Goal: Communication & Community: Share content

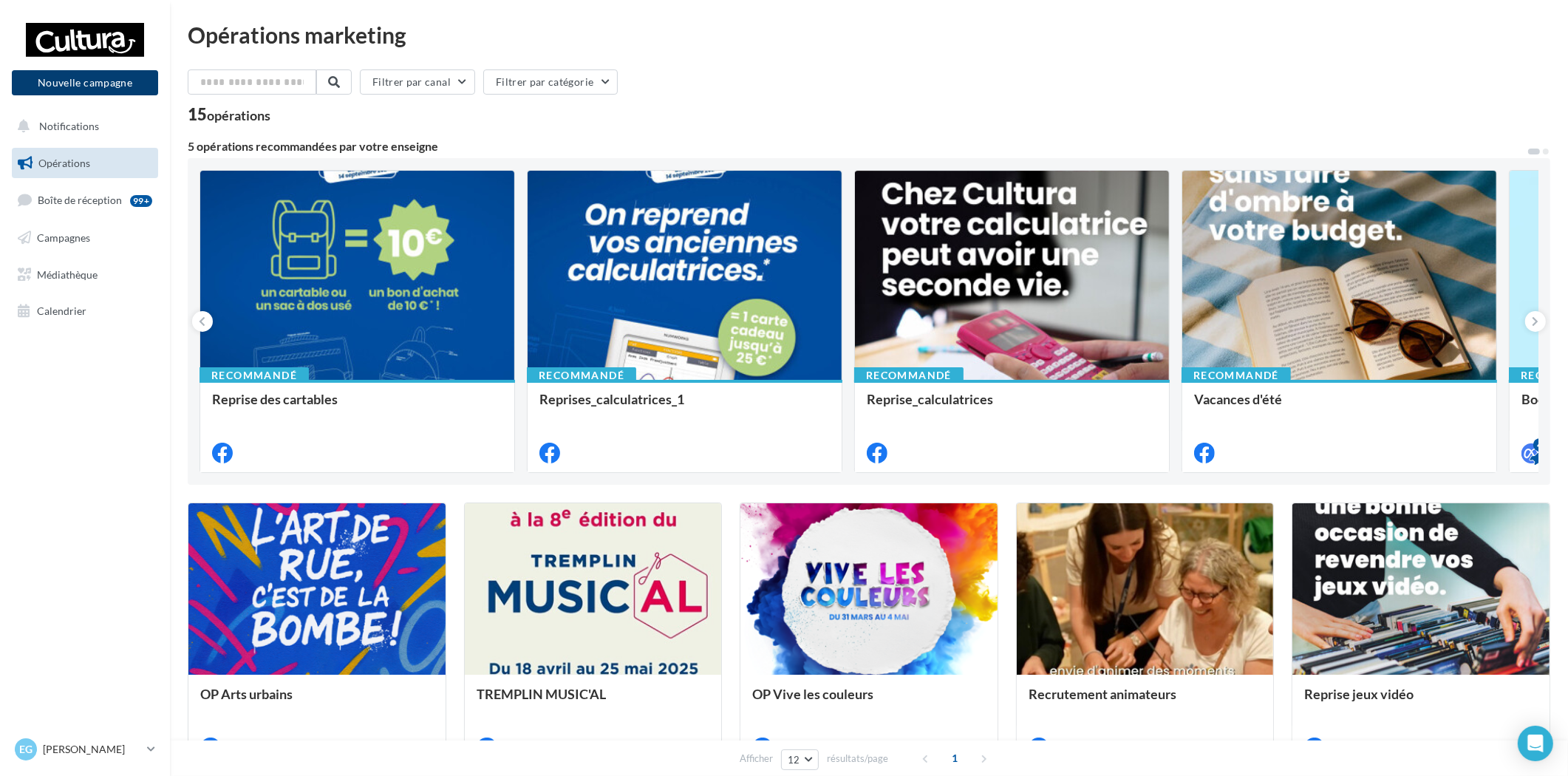
click at [85, 75] on button "Nouvelle campagne" at bounding box center [85, 82] width 146 height 25
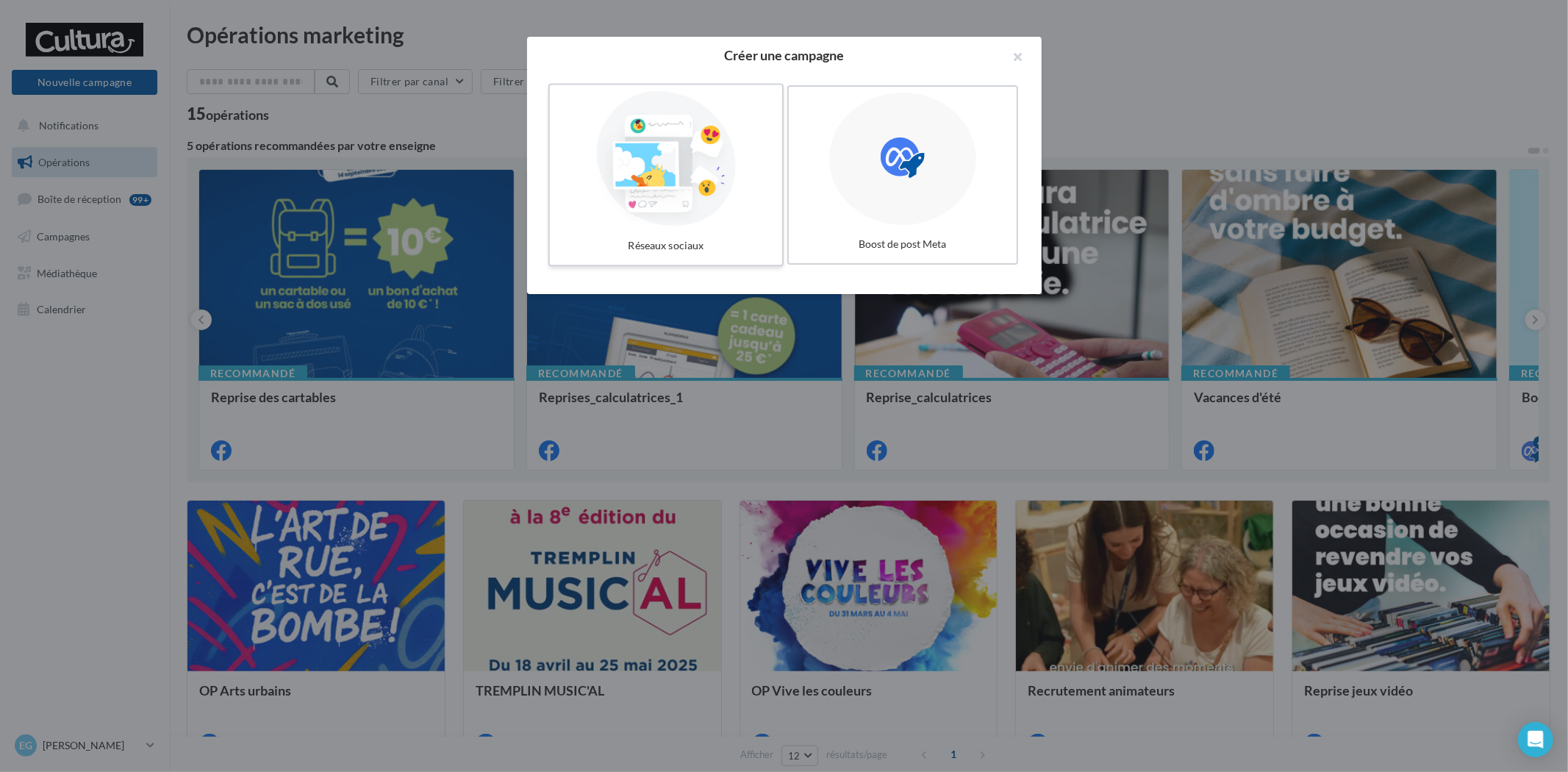
click at [753, 168] on div at bounding box center [666, 158] width 220 height 135
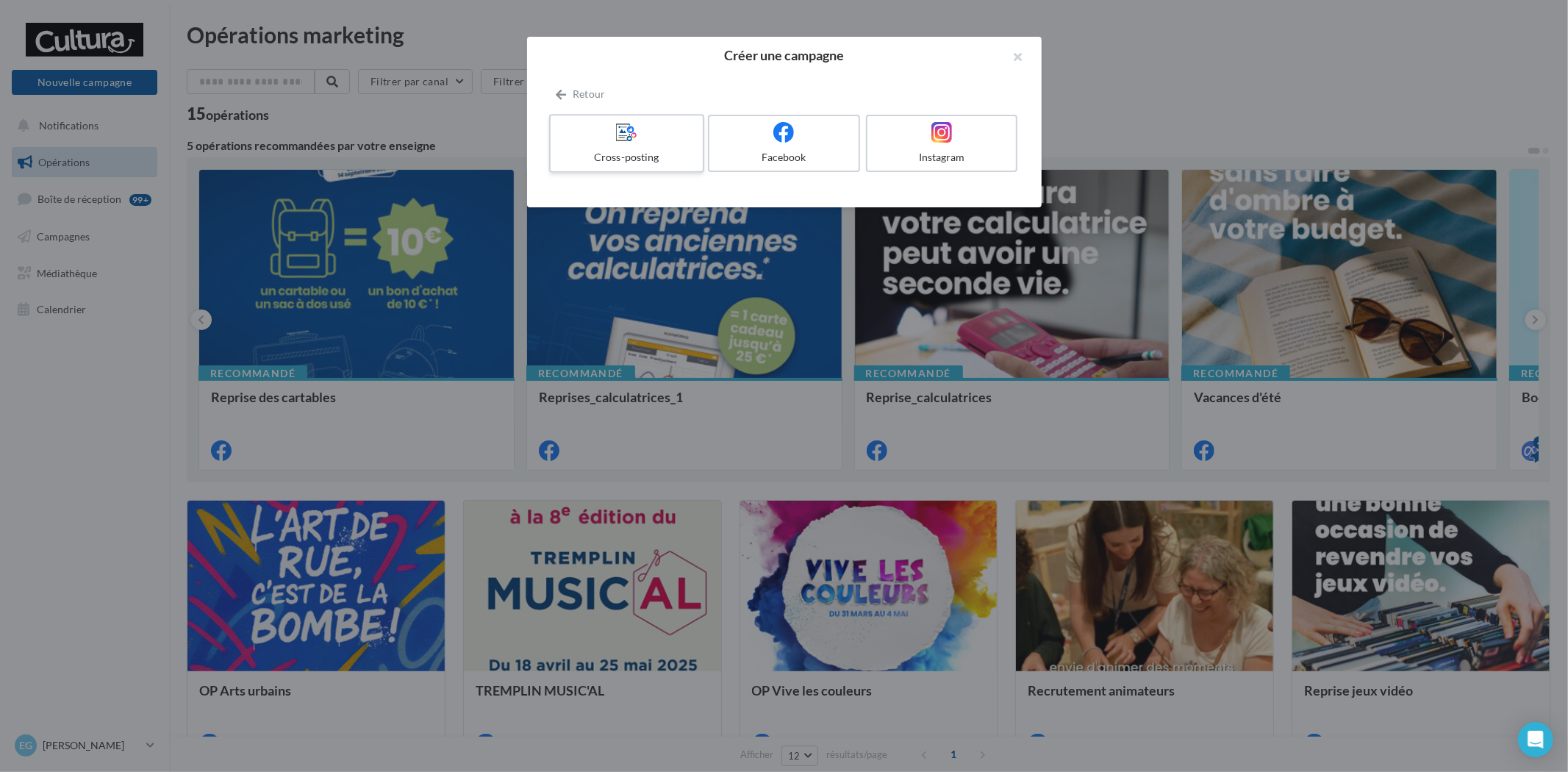
click at [647, 142] on div at bounding box center [626, 133] width 140 height 23
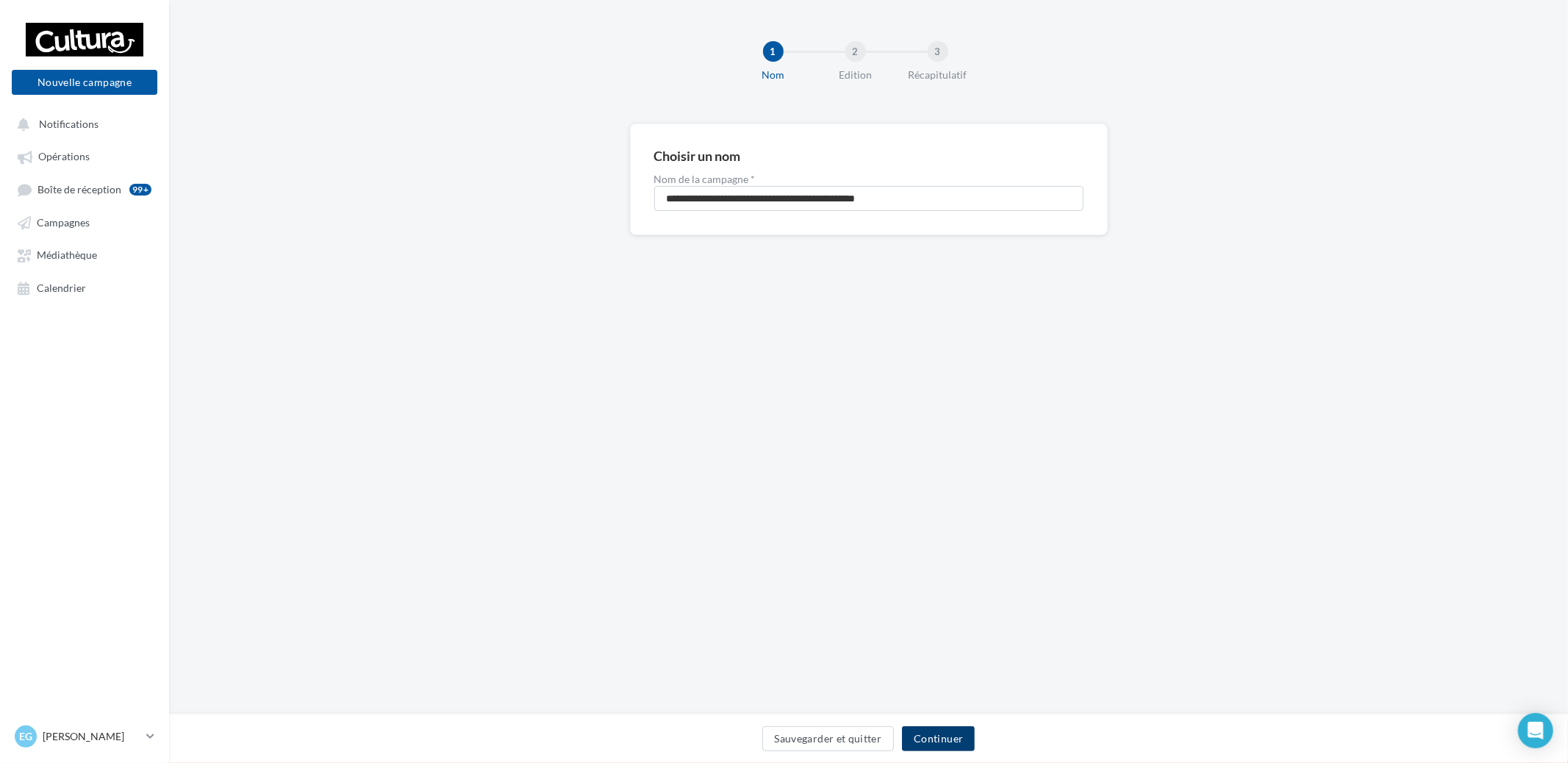
click at [933, 740] on button "Continuer" at bounding box center [938, 738] width 73 height 25
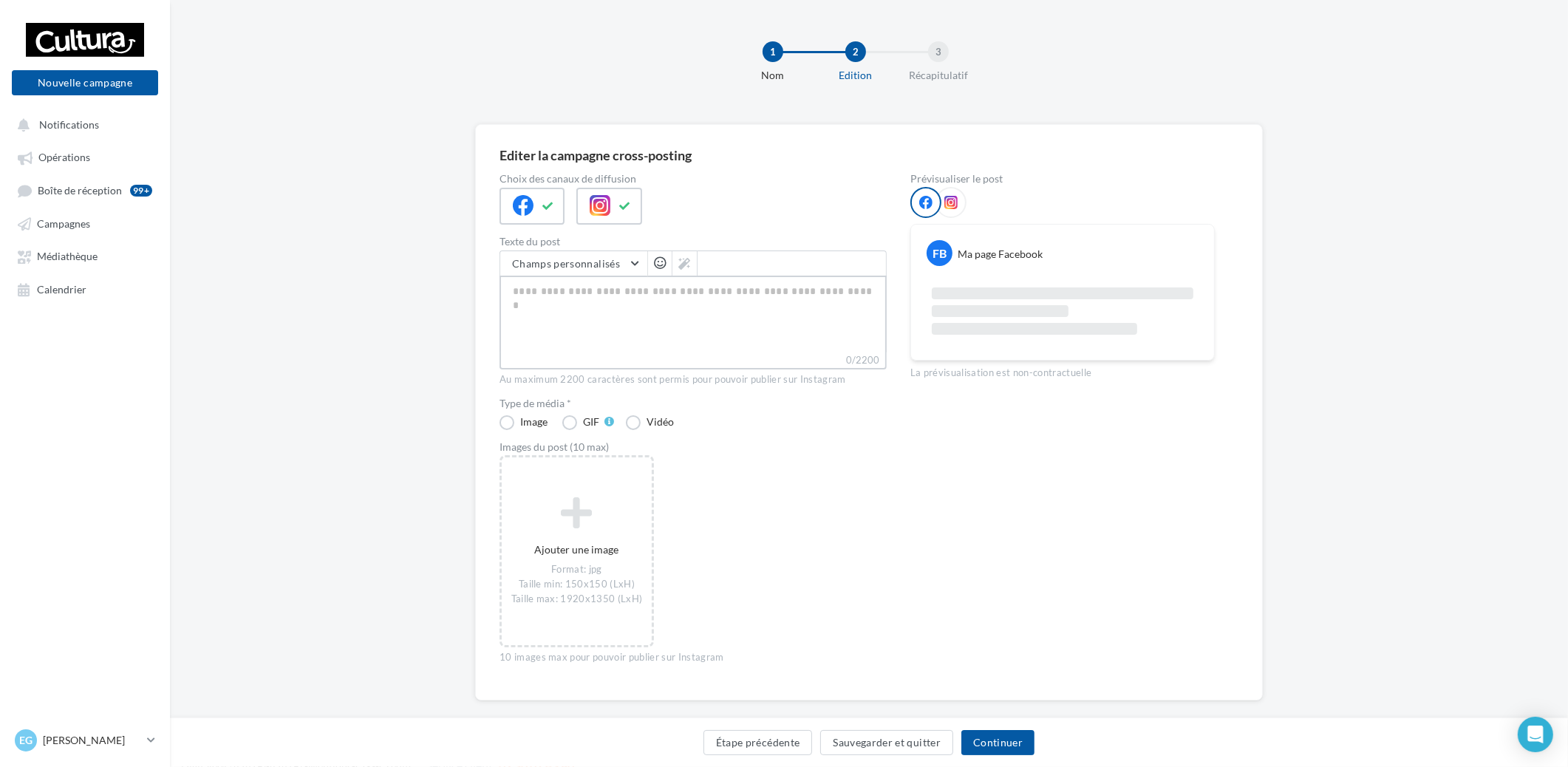
click at [619, 284] on textarea "0/2200" at bounding box center [693, 314] width 387 height 77
paste textarea "**********"
type textarea "**********"
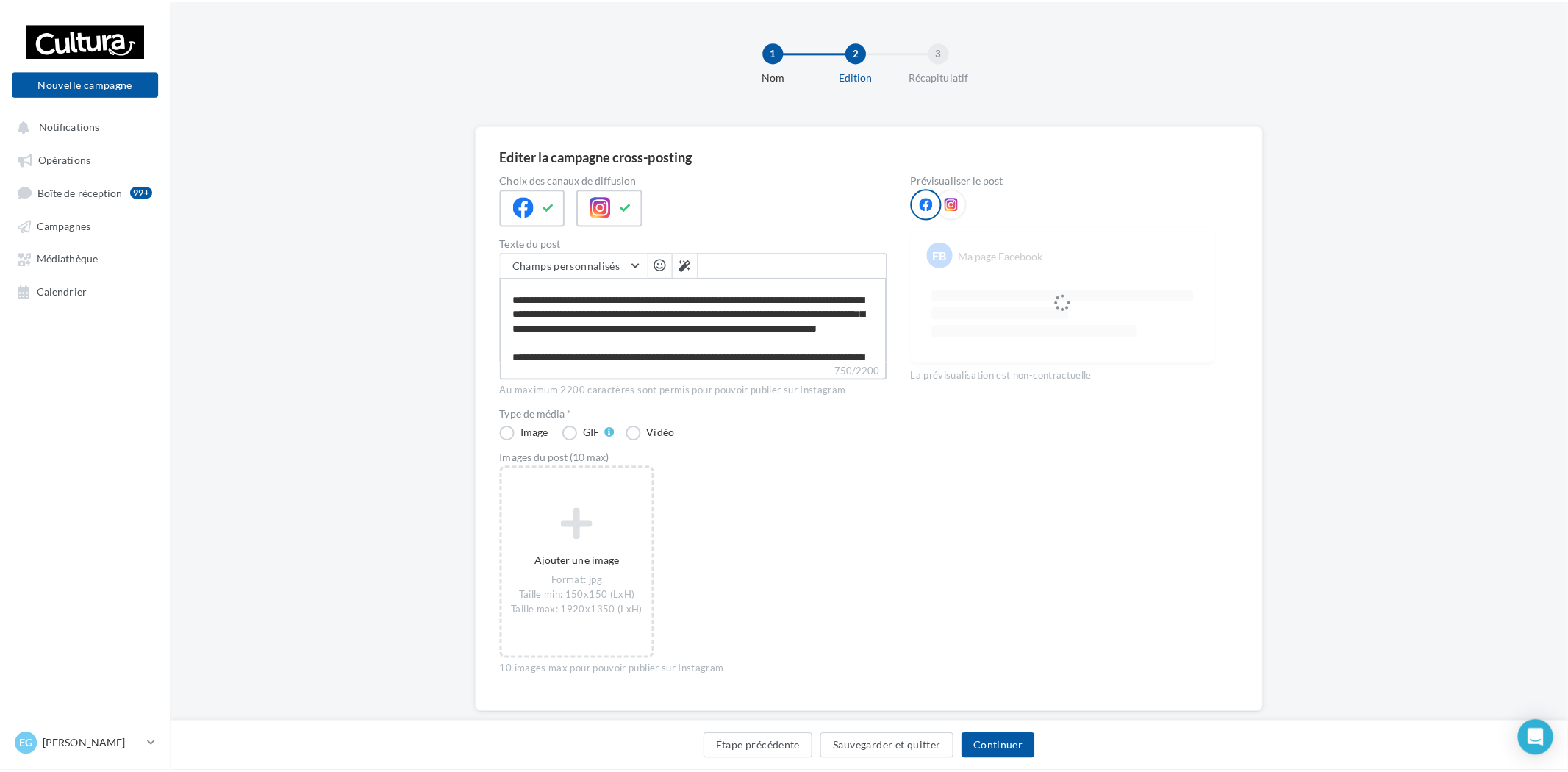
scroll to position [81, 0]
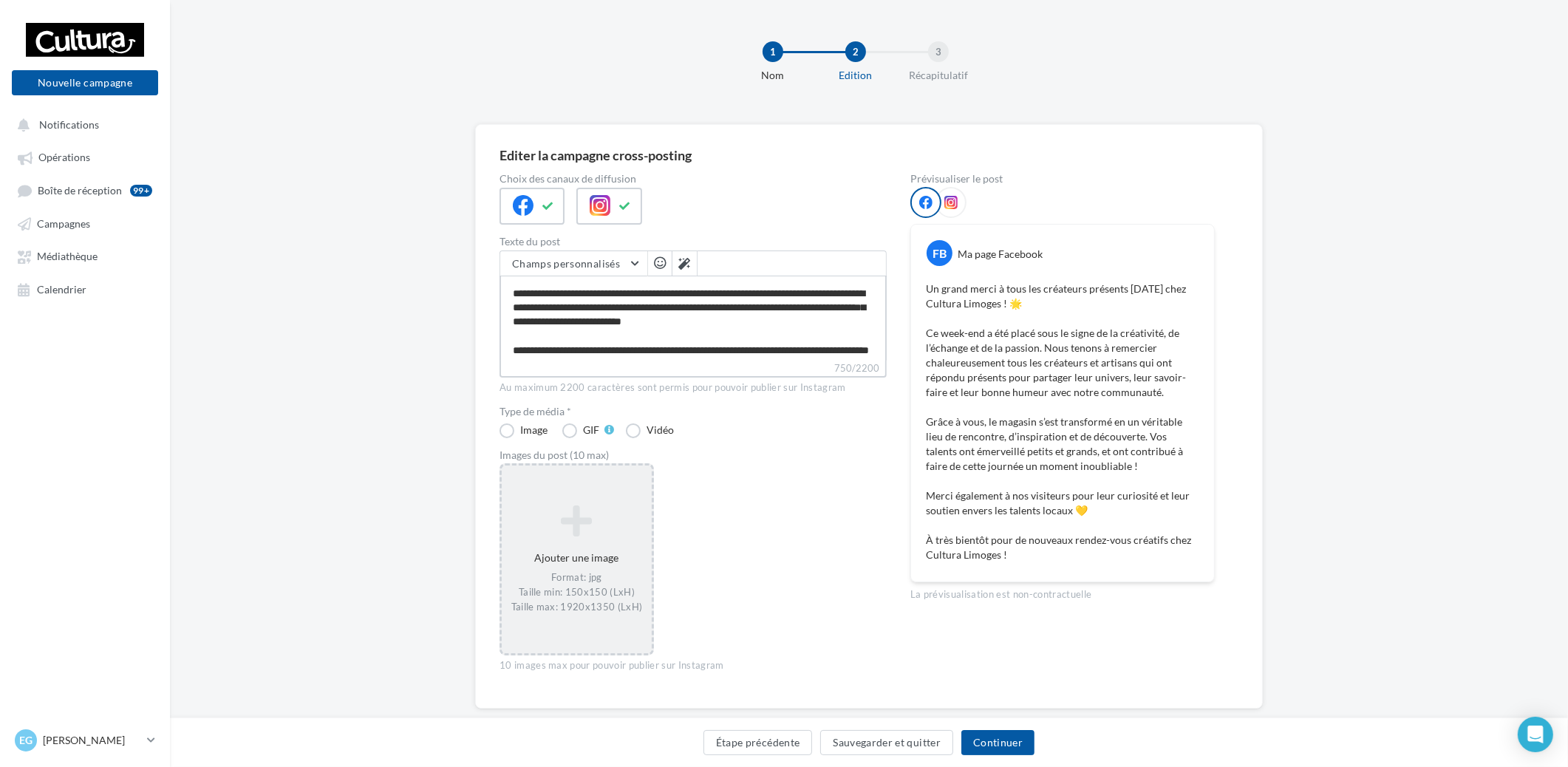
type textarea "**********"
click at [613, 529] on icon at bounding box center [576, 520] width 138 height 35
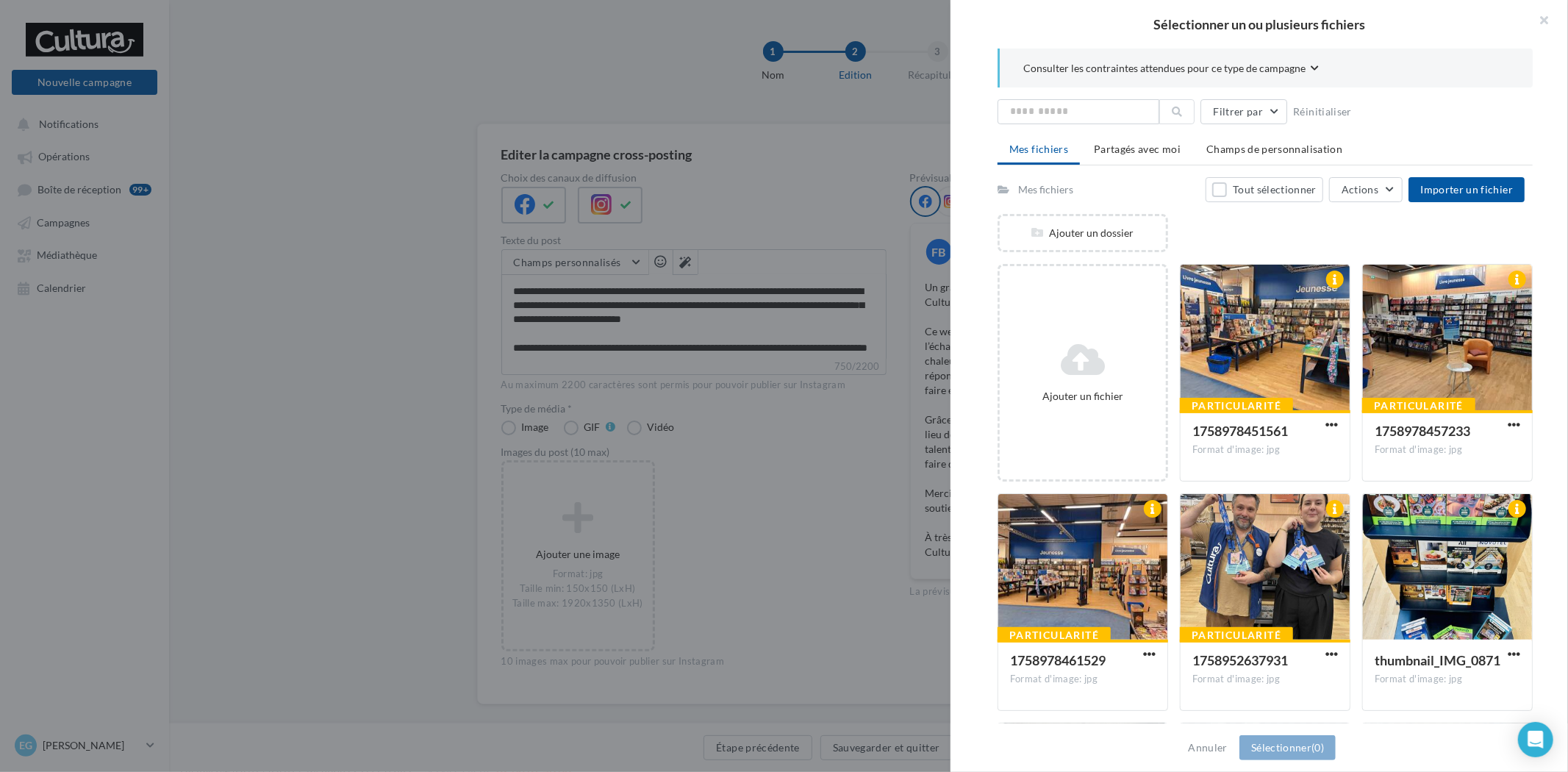
click at [1120, 336] on div "Ajouter un fichier" at bounding box center [1083, 373] width 166 height 73
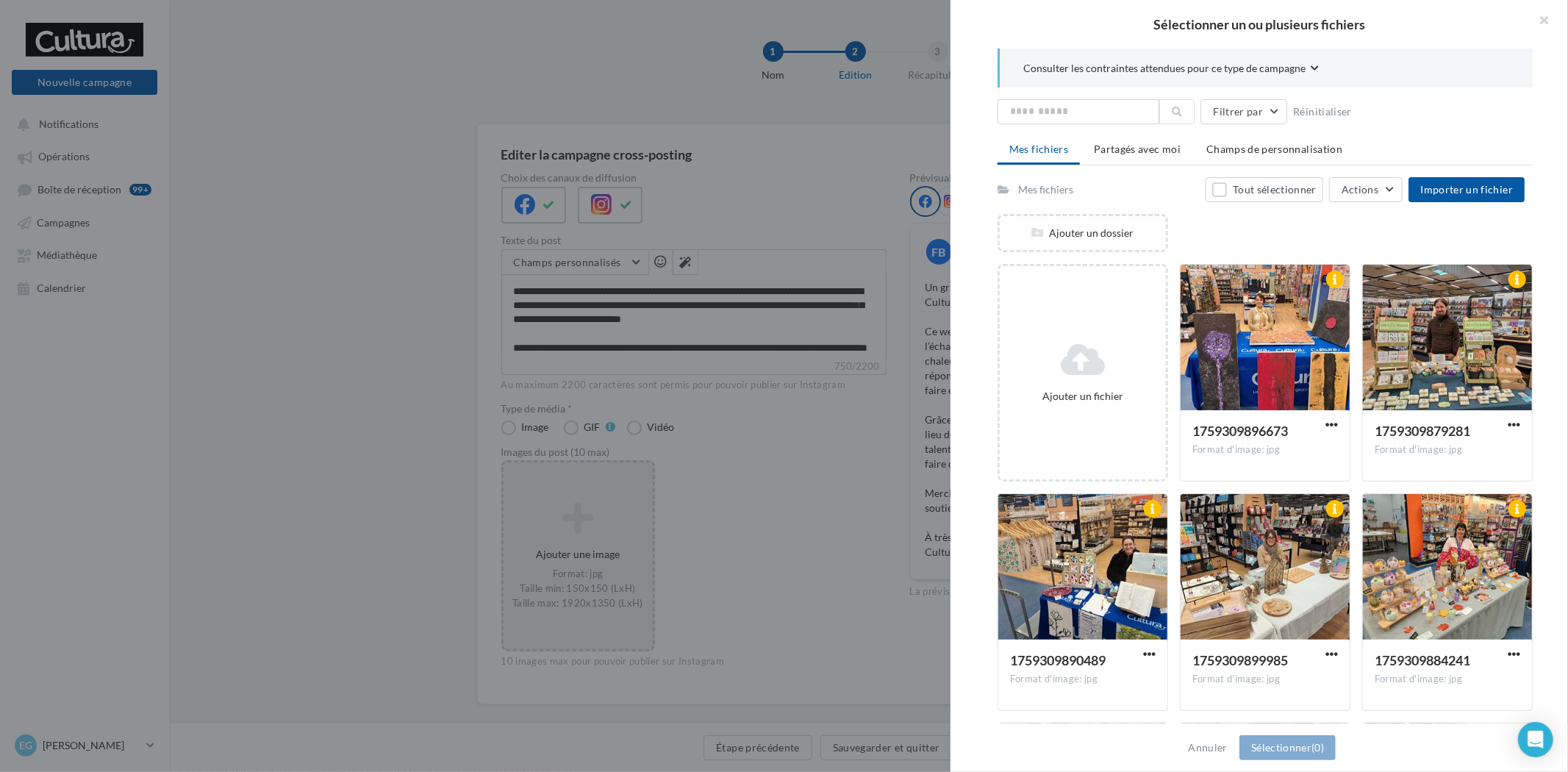
click at [1166, 258] on div "Ajouter un dossier" at bounding box center [1270, 239] width 547 height 50
click at [1348, 313] on div "1759309896673 Format d'image: jpg 1759309896673" at bounding box center [1271, 373] width 182 height 218
click at [1285, 341] on div at bounding box center [1265, 338] width 169 height 147
click at [1439, 341] on div at bounding box center [1447, 338] width 169 height 147
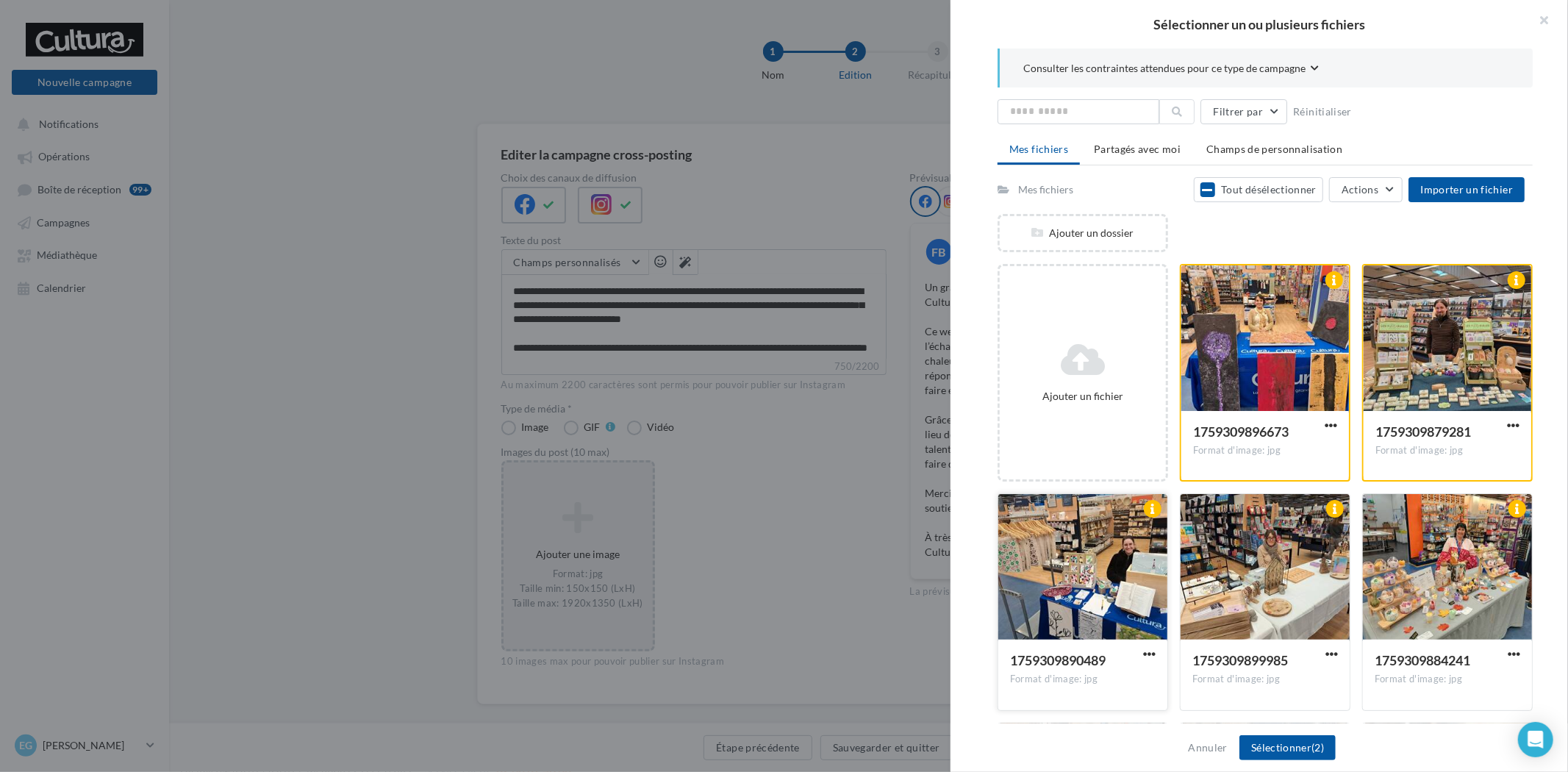
click at [1122, 576] on div at bounding box center [1083, 568] width 169 height 147
click at [1273, 578] on div at bounding box center [1265, 568] width 169 height 147
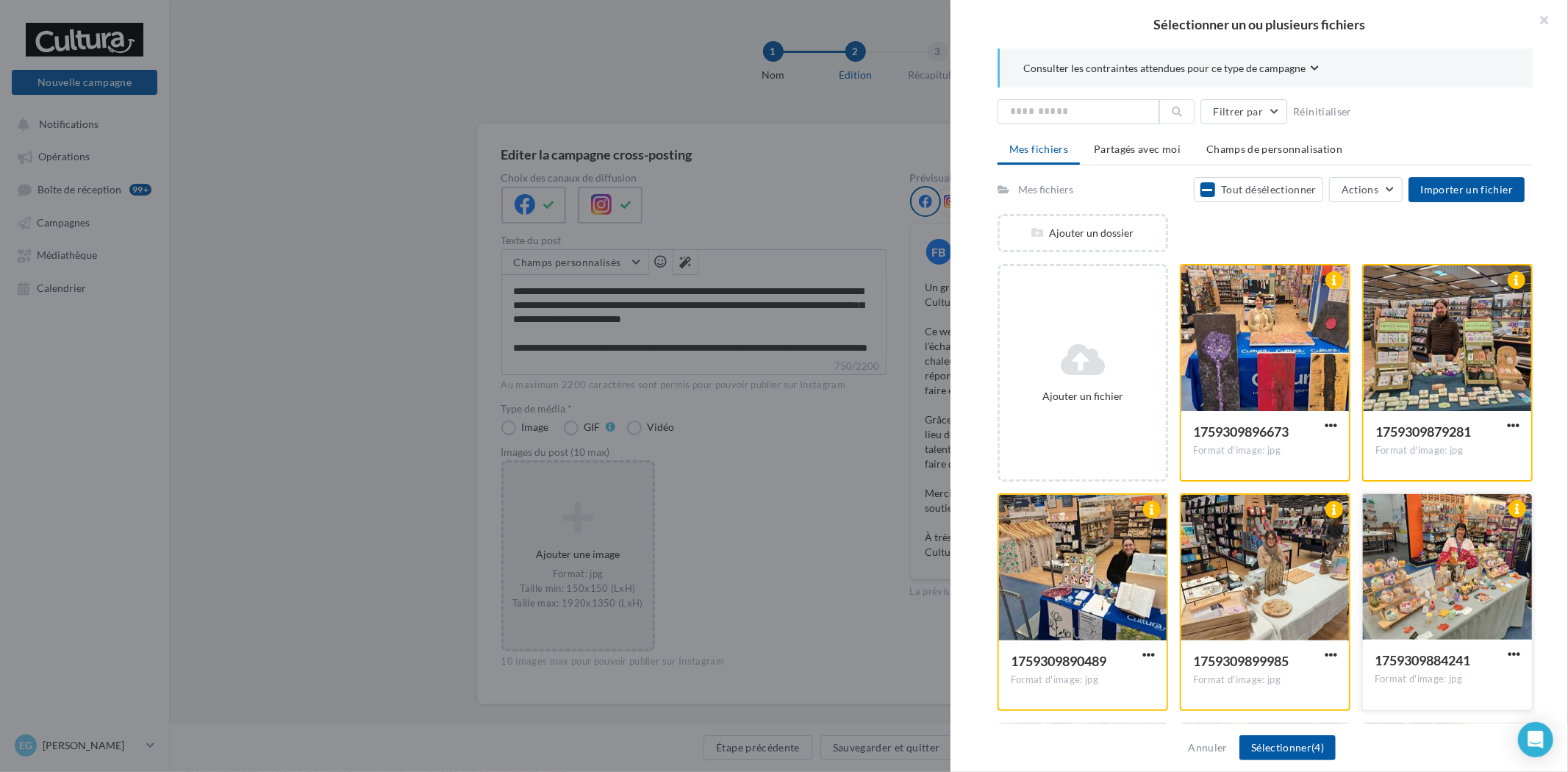
click at [1446, 579] on div at bounding box center [1447, 568] width 169 height 147
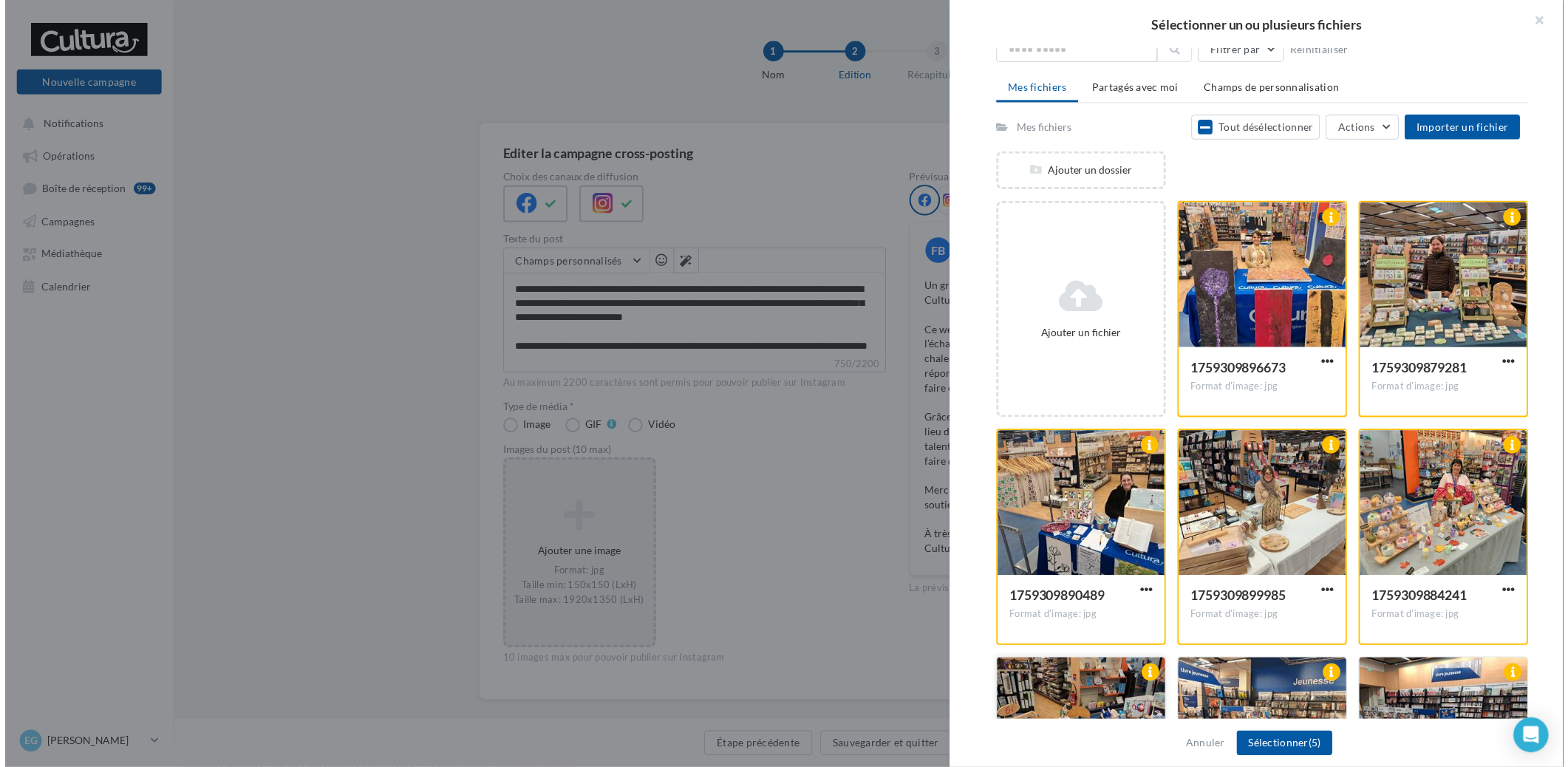
scroll to position [164, 0]
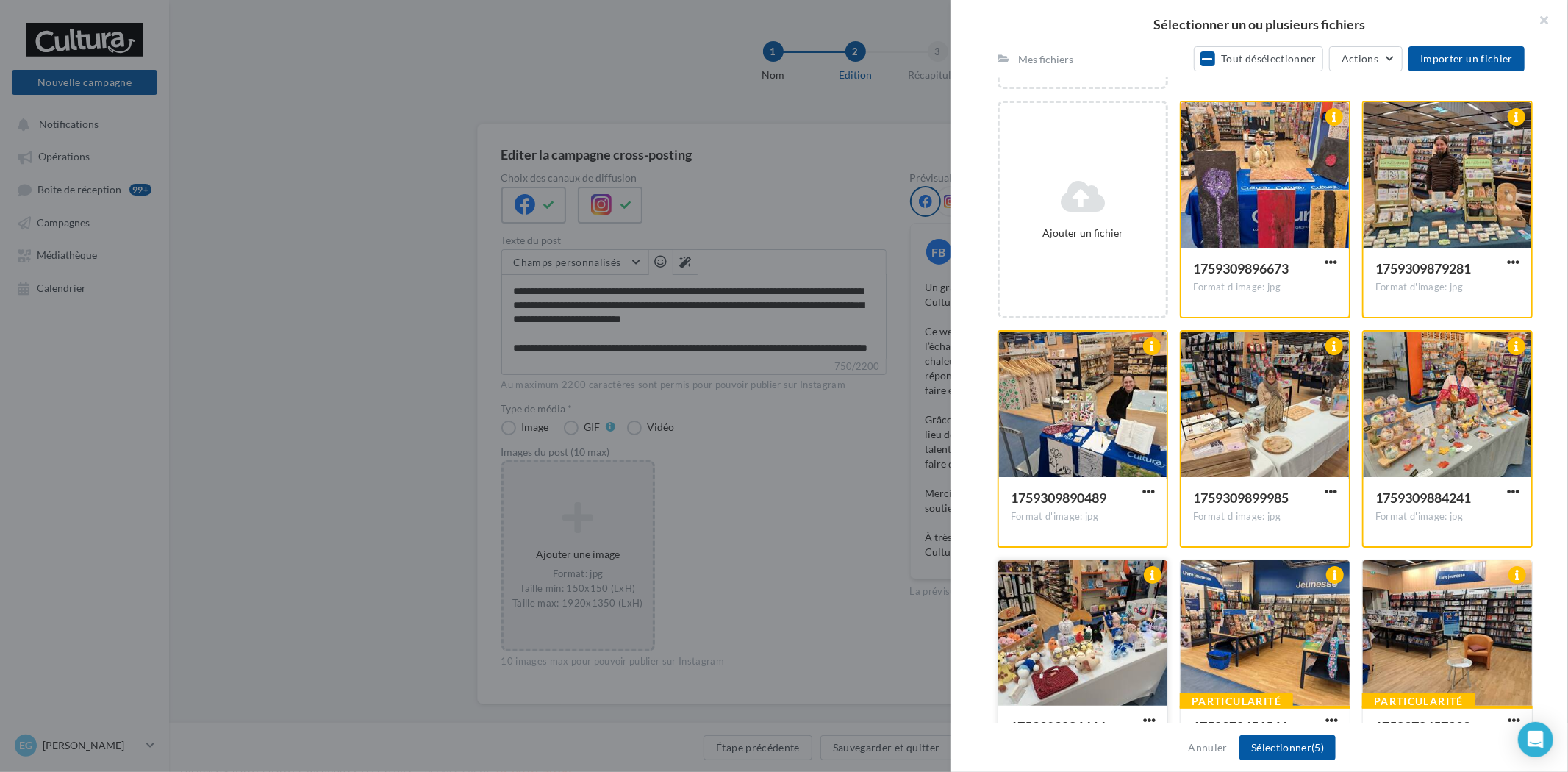
click at [1088, 647] on div at bounding box center [1083, 634] width 169 height 147
click at [1263, 747] on button "Sélectionner (6)" at bounding box center [1287, 747] width 97 height 25
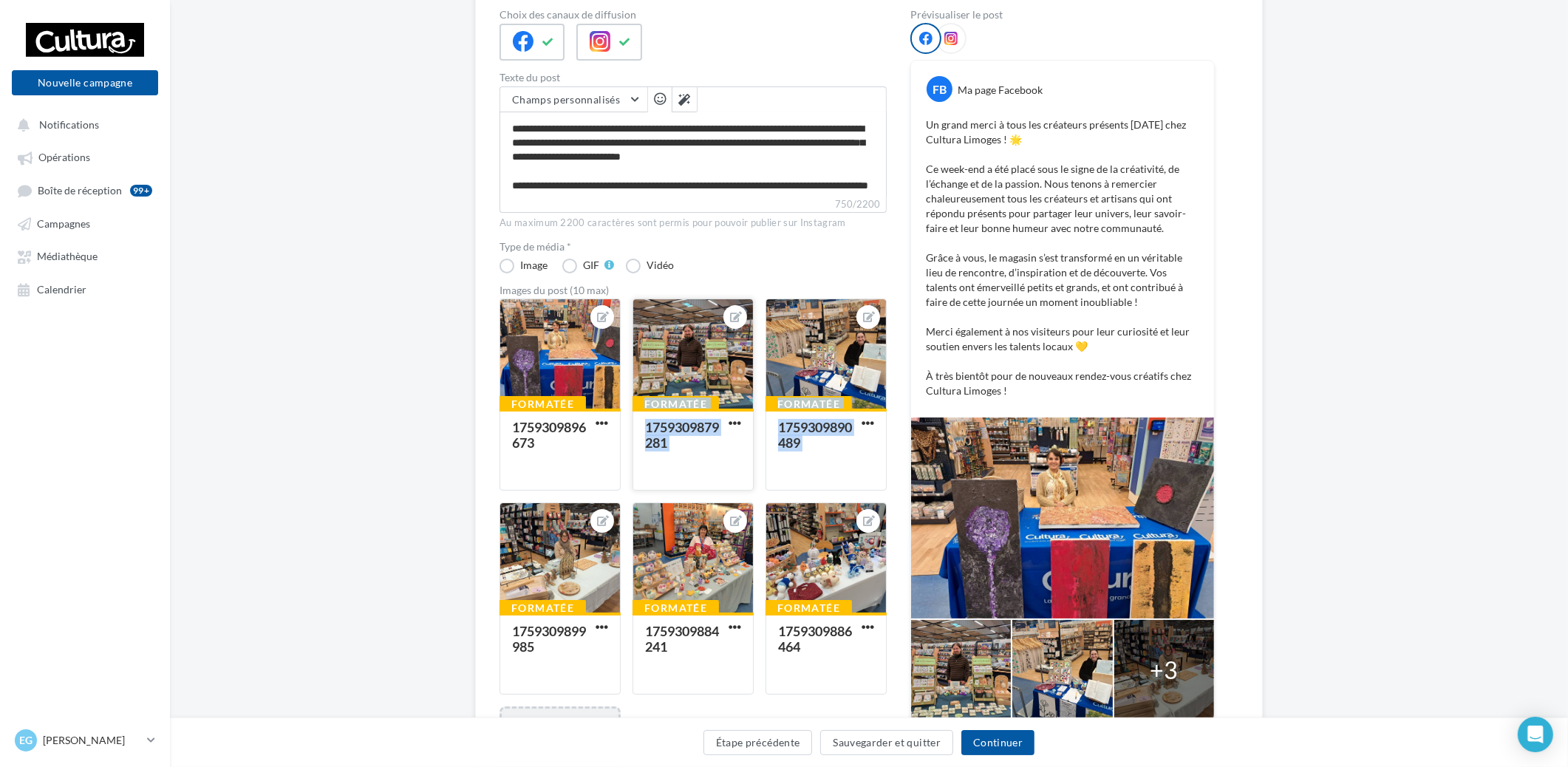
drag, startPoint x: 560, startPoint y: 543, endPoint x: 636, endPoint y: 351, distance: 206.5
click at [636, 351] on div "Formatée 1759309896673 Formatée 1759309879281 Formatée 1759309890489 Formatée 1…" at bounding box center [698, 606] width 399 height 615
click at [708, 266] on div "Type de média * Image GIF Vidéo" at bounding box center [693, 258] width 387 height 32
click at [988, 732] on button "Continuer" at bounding box center [997, 742] width 73 height 25
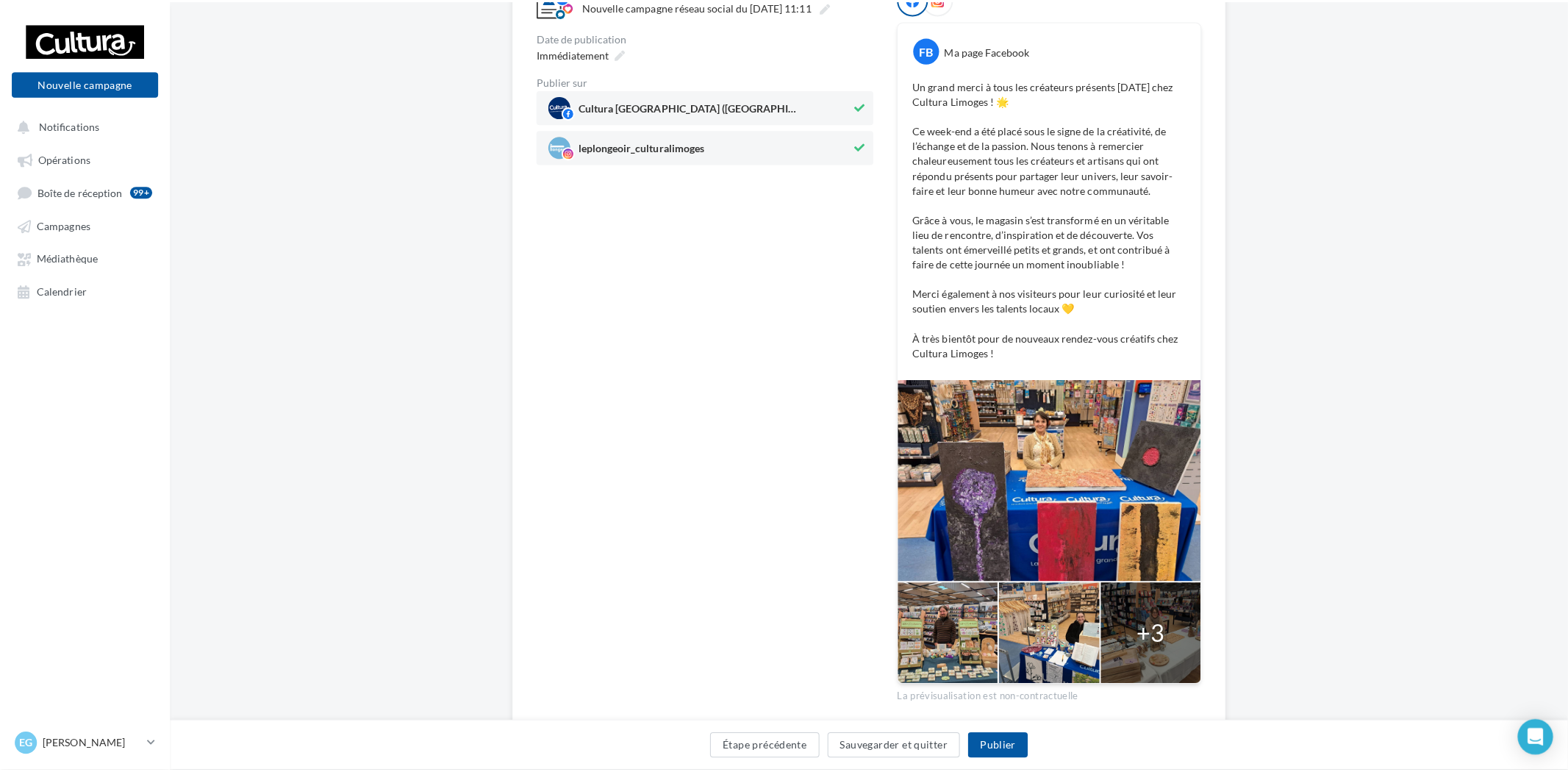
scroll to position [69, 0]
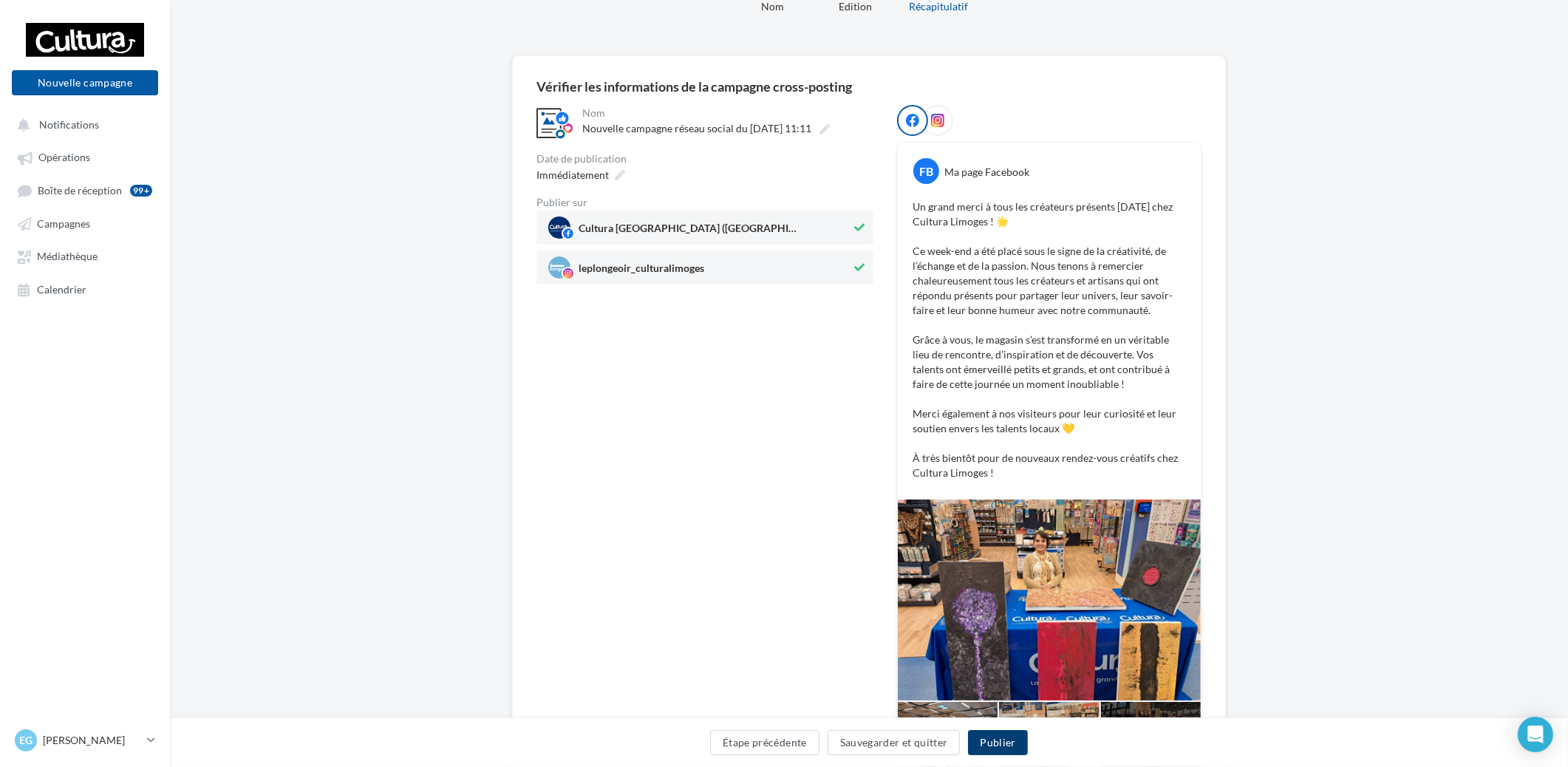
click at [985, 741] on button "Publier" at bounding box center [997, 742] width 59 height 25
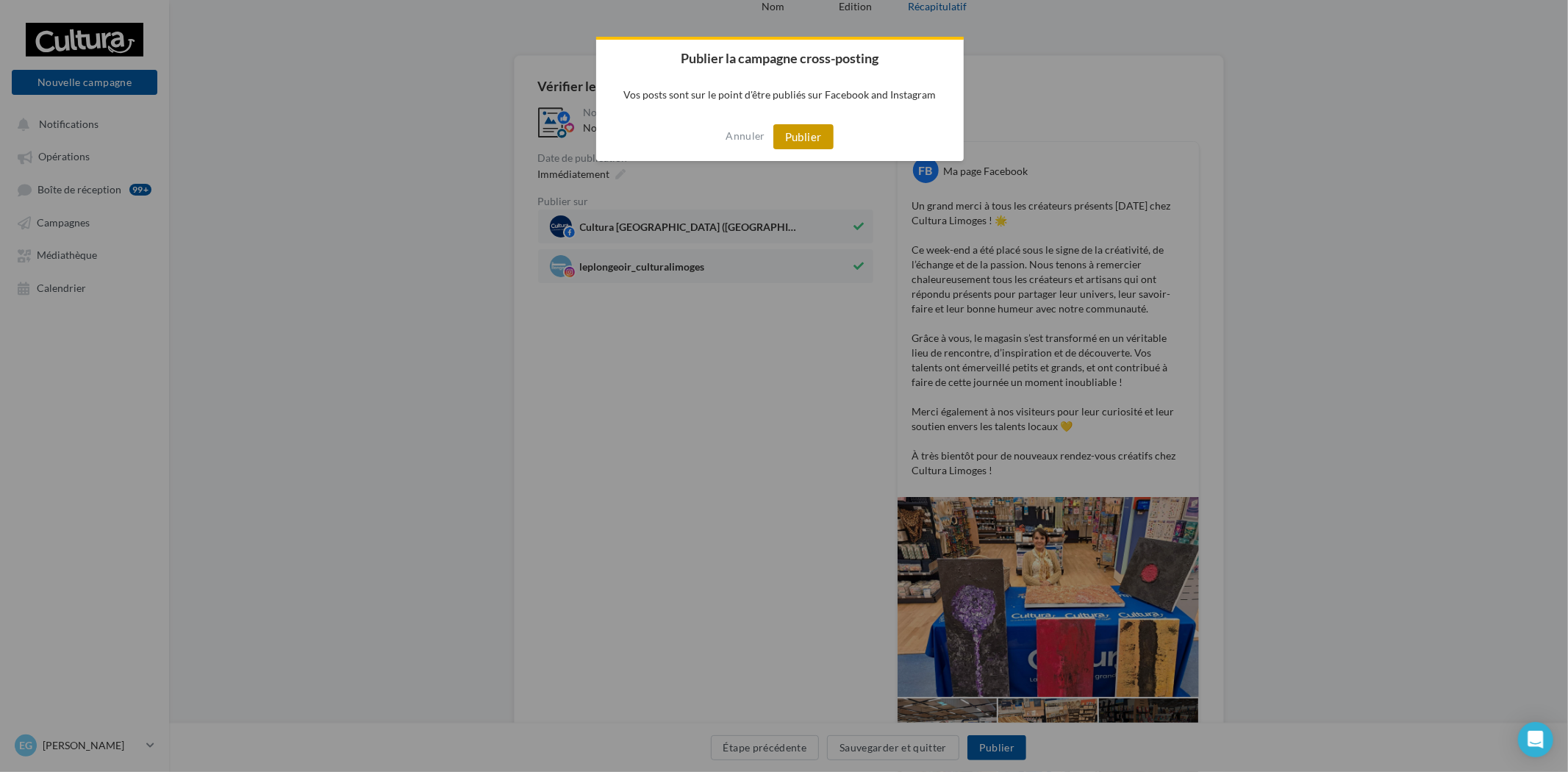
click at [812, 134] on button "Publier" at bounding box center [802, 137] width 60 height 25
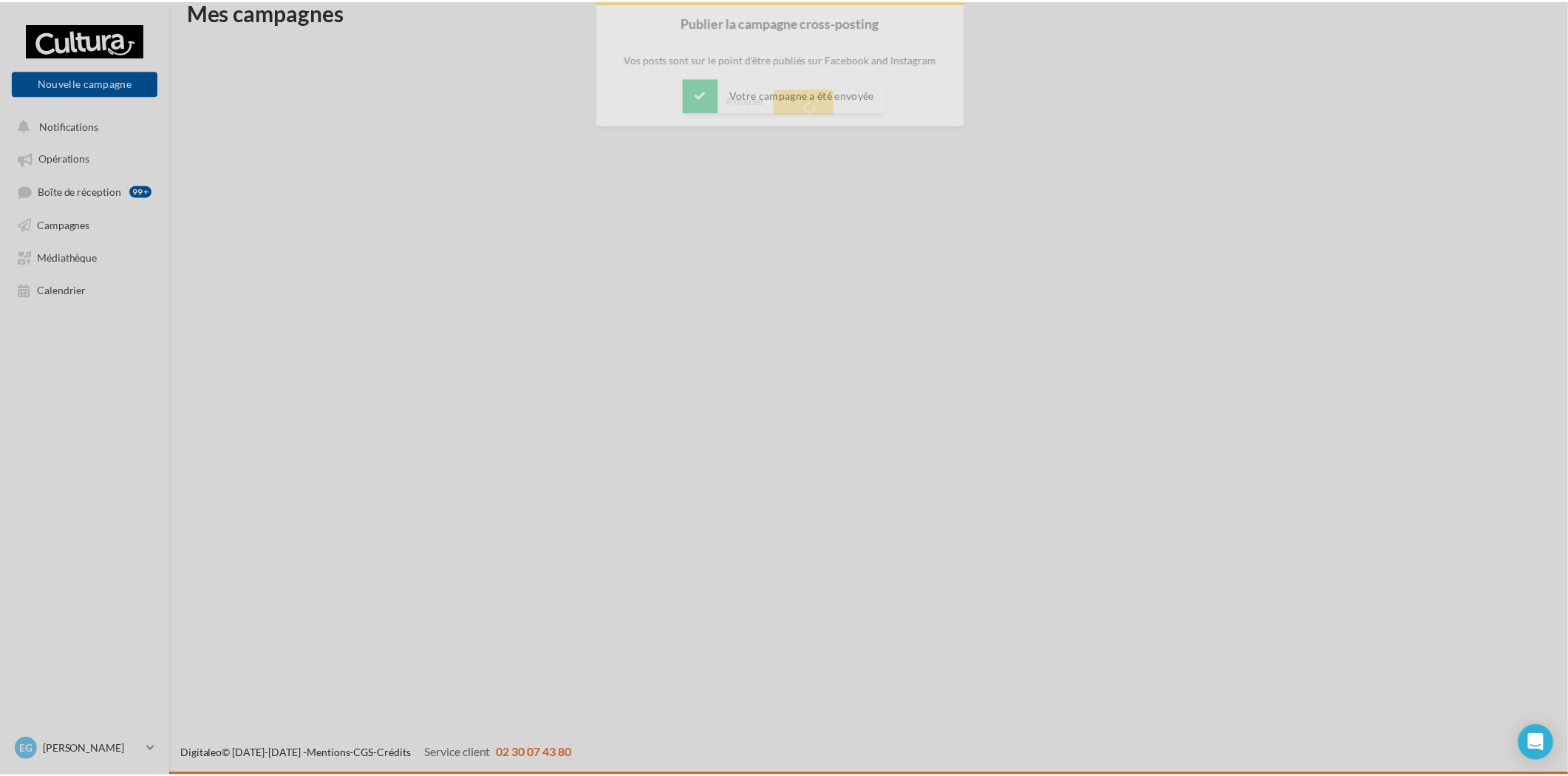
scroll to position [23, 0]
